Goal: Contribute content: Contribute content

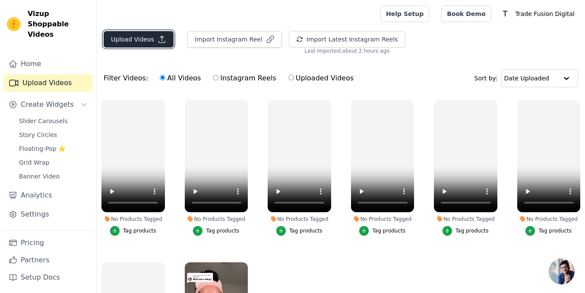
click at [131, 43] on button "Upload Videos" at bounding box center [139, 39] width 70 height 16
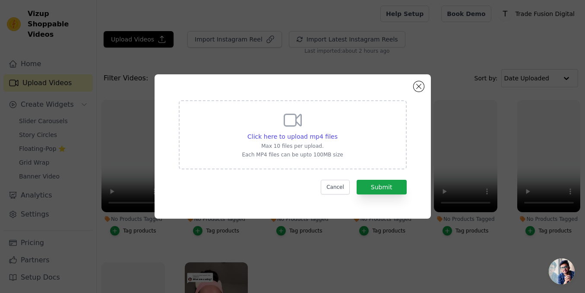
click at [312, 121] on div "Click here to upload mp4 files Max 10 files per upload. Each MP4 files can be u…" at bounding box center [292, 134] width 101 height 48
click at [337, 132] on input "Click here to upload mp4 files Max 10 files per upload. Each MP4 files can be u…" at bounding box center [337, 132] width 0 height 0
type input "C:\fakepath\ssstik.io_1755641705058.mp4"
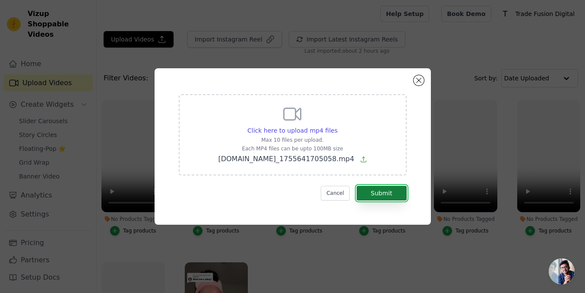
click at [385, 193] on button "Submit" at bounding box center [382, 193] width 50 height 15
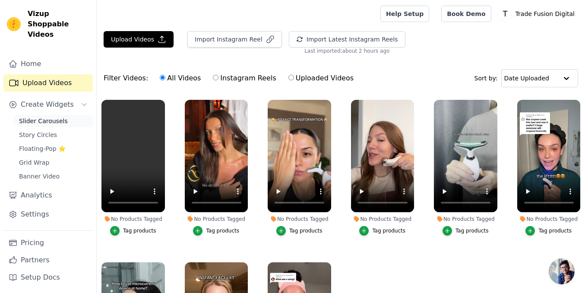
click at [45, 117] on span "Slider Carousels" at bounding box center [43, 121] width 49 height 9
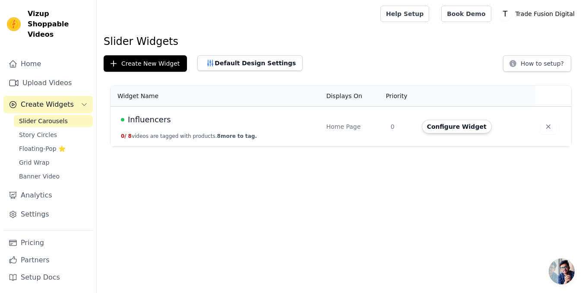
click at [179, 130] on td "Influencers 0 / 8 videos are tagged with products. 8 more to tag." at bounding box center [216, 127] width 211 height 40
click at [154, 115] on span "Influencers" at bounding box center [149, 120] width 43 height 12
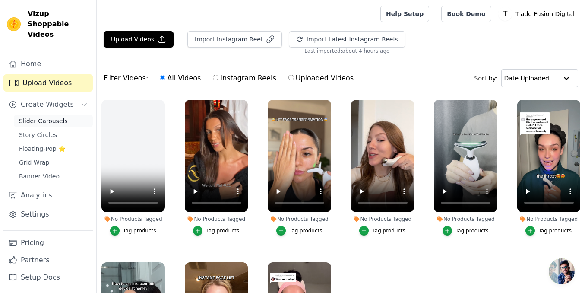
click at [48, 117] on span "Slider Carousels" at bounding box center [43, 121] width 49 height 9
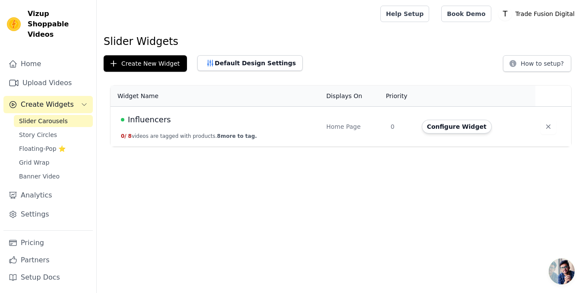
click at [177, 127] on td "Influencers 0 / 8 videos are tagged with products. 8 more to tag." at bounding box center [216, 127] width 211 height 40
click at [173, 132] on td "Influencers 0 / 8 videos are tagged with products. 8 more to tag." at bounding box center [216, 127] width 211 height 40
click at [152, 122] on span "Influencers" at bounding box center [149, 120] width 43 height 12
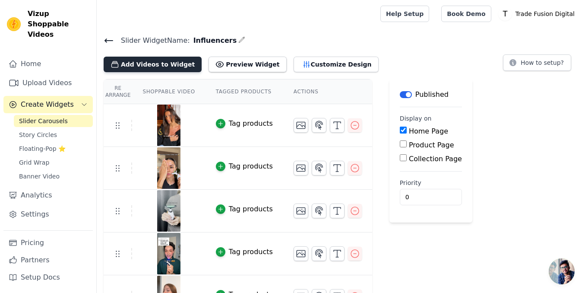
click at [164, 68] on button "Add Videos to Widget" at bounding box center [153, 65] width 98 height 16
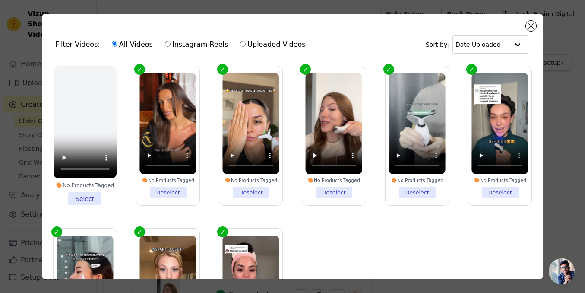
click at [86, 204] on li "No Products Tagged Select" at bounding box center [85, 135] width 63 height 139
click at [0, 0] on input "No Products Tagged Select" at bounding box center [0, 0] width 0 height 0
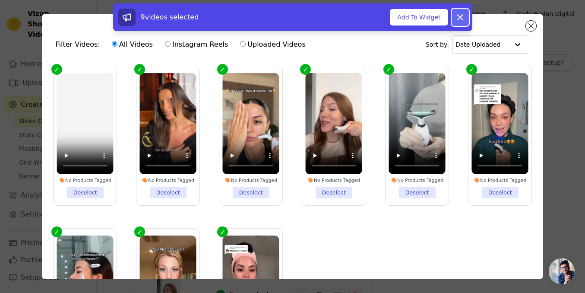
click at [457, 17] on icon at bounding box center [460, 17] width 10 height 10
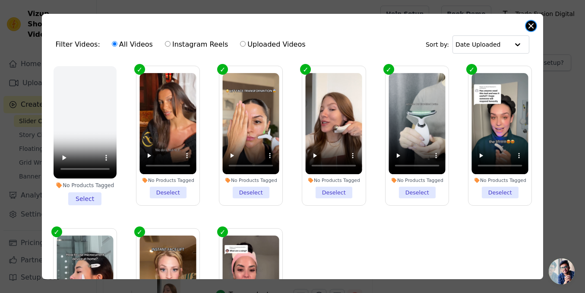
click at [532, 28] on button "Close modal" at bounding box center [531, 26] width 10 height 10
